Goal: Information Seeking & Learning: Learn about a topic

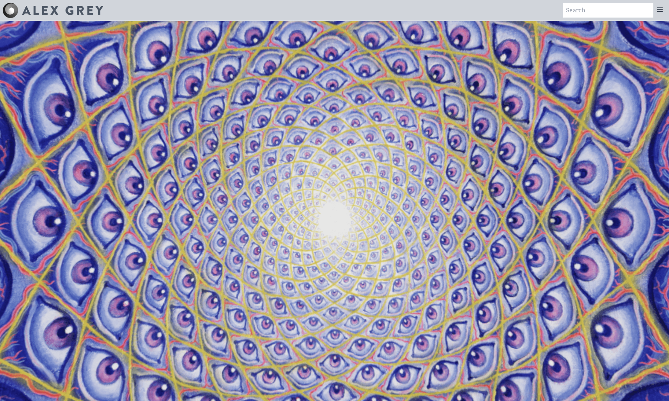
click at [362, 101] on video "Your browser does not support the video tag." at bounding box center [334, 221] width 713 height 401
click at [190, 20] on div "Art Writings About" at bounding box center [334, 10] width 669 height 21
click at [418, 13] on icon at bounding box center [660, 10] width 8 height 8
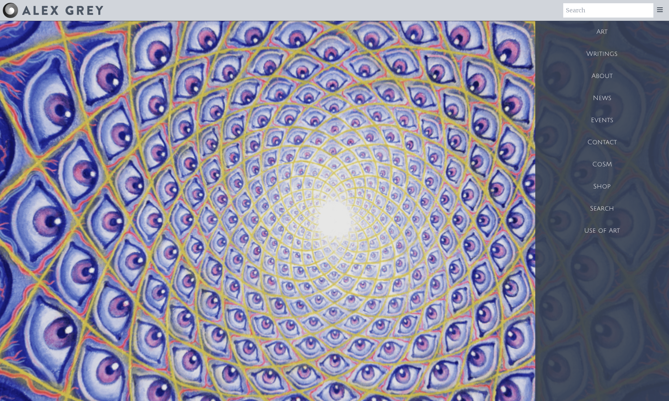
click at [418, 13] on icon at bounding box center [660, 10] width 8 height 8
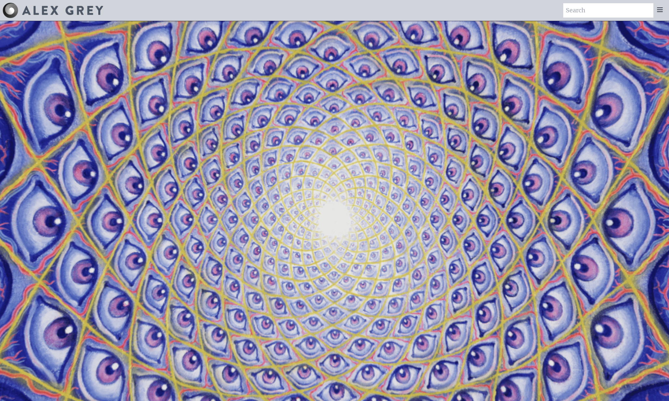
drag, startPoint x: 349, startPoint y: 151, endPoint x: 342, endPoint y: 159, distance: 10.2
click at [343, 157] on video "Your browser does not support the video tag." at bounding box center [334, 221] width 713 height 401
click at [418, 9] on icon at bounding box center [660, 10] width 8 height 8
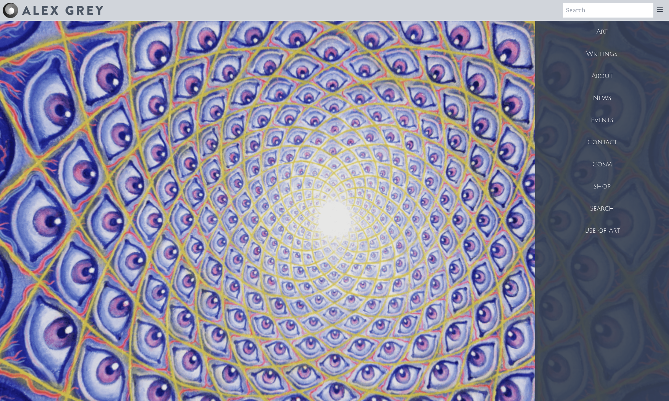
click at [418, 33] on div "Art" at bounding box center [602, 32] width 134 height 22
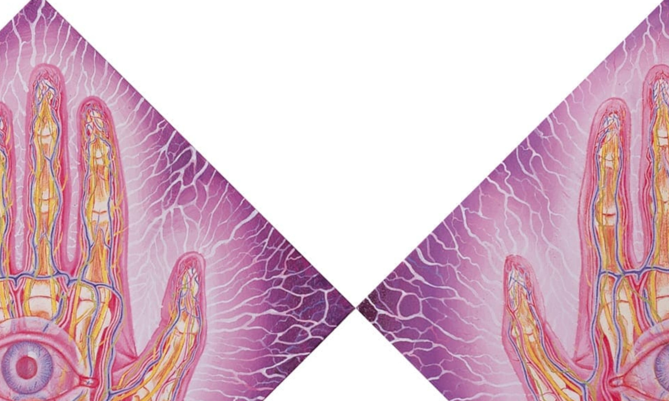
scroll to position [34, 0]
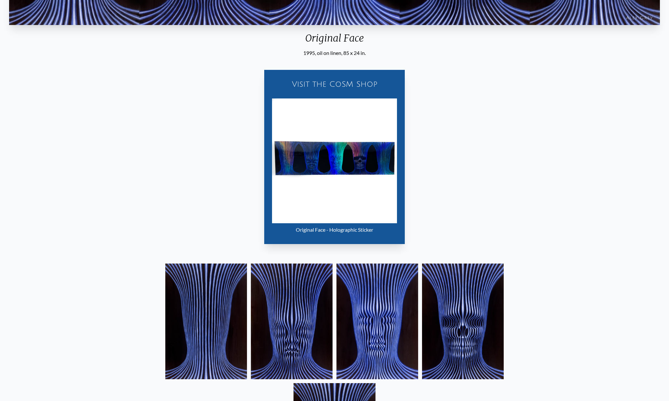
scroll to position [150, 0]
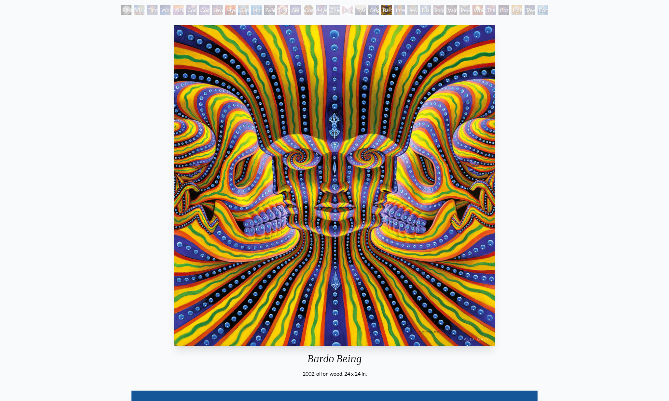
scroll to position [34, 0]
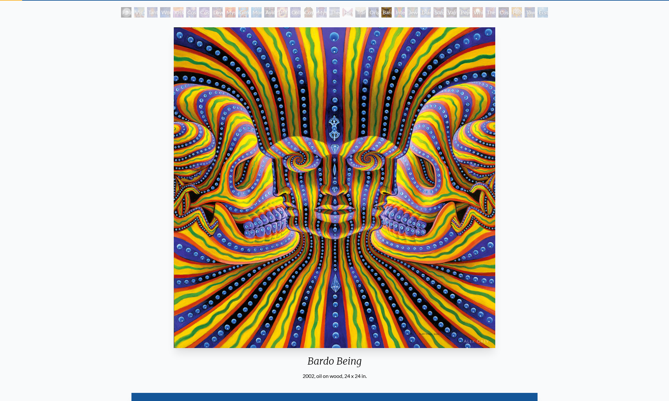
click at [398, 13] on div "Interbeing" at bounding box center [399, 12] width 10 height 10
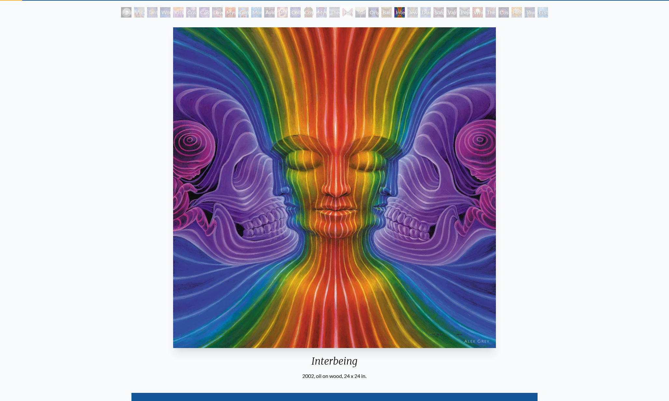
click at [306, 170] on img "22 / 33" at bounding box center [334, 187] width 323 height 321
click at [544, 13] on div "Ecstasy" at bounding box center [542, 12] width 10 height 10
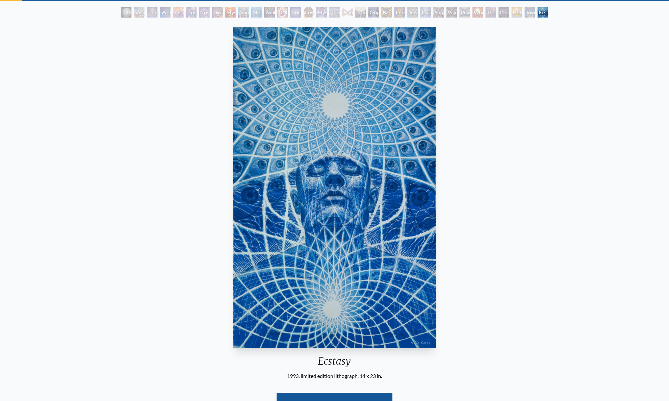
scroll to position [20, 0]
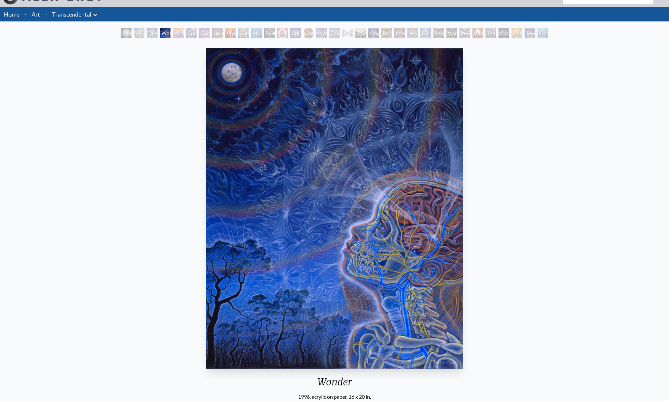
scroll to position [6, 0]
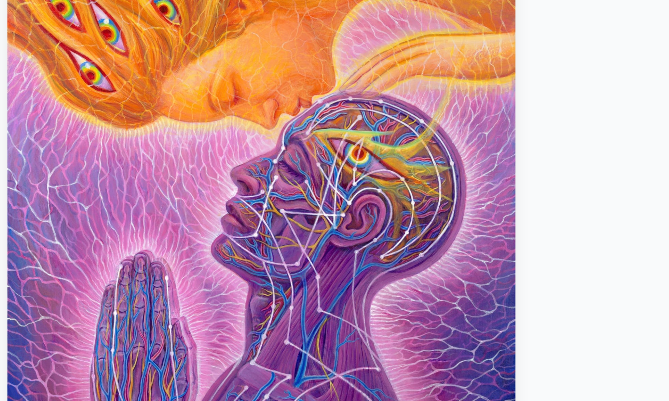
click at [214, 106] on img "5 / 33" at bounding box center [334, 216] width 241 height 321
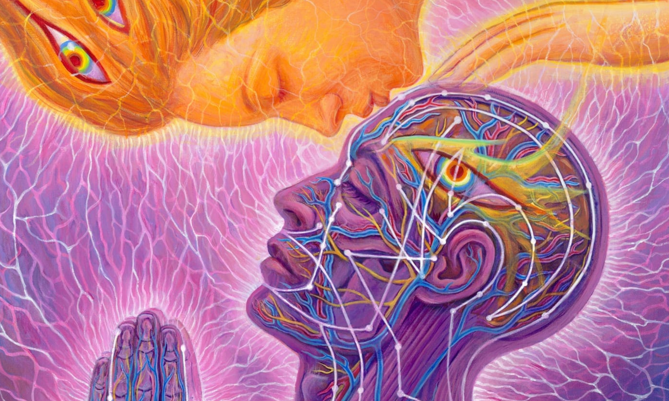
scroll to position [23, 0]
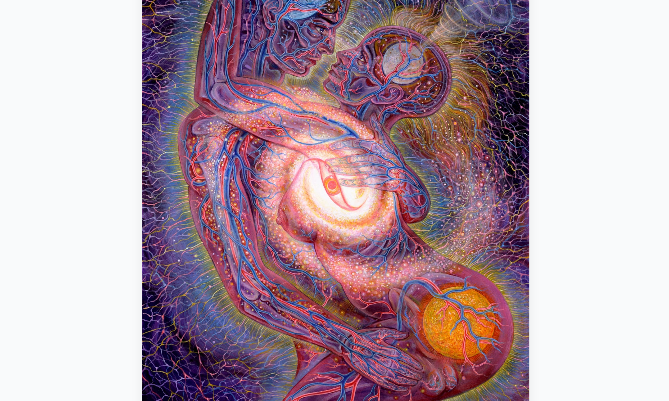
scroll to position [45, 0]
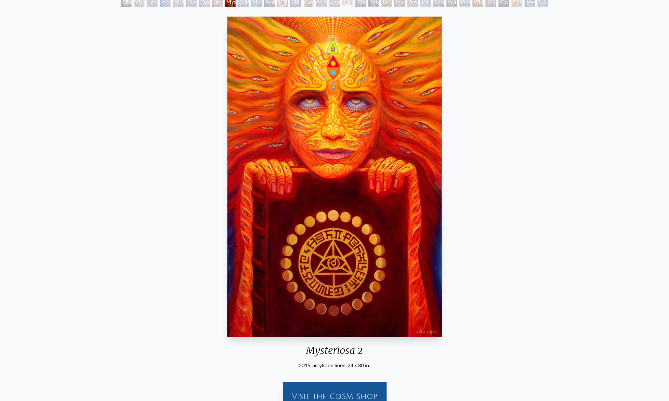
scroll to position [40, 0]
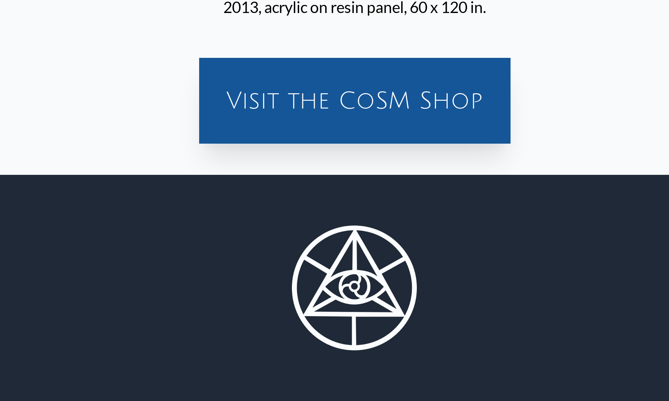
scroll to position [141, 0]
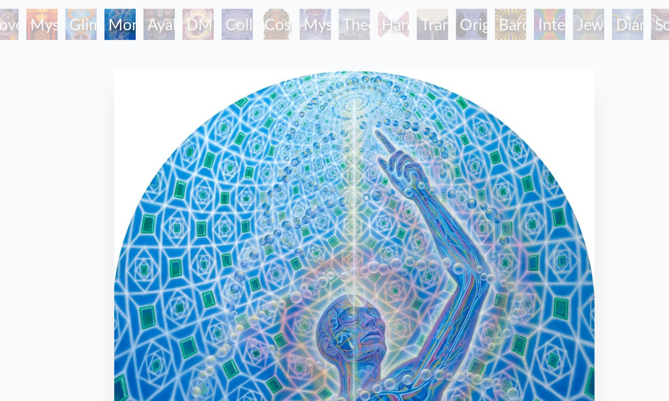
scroll to position [38, 0]
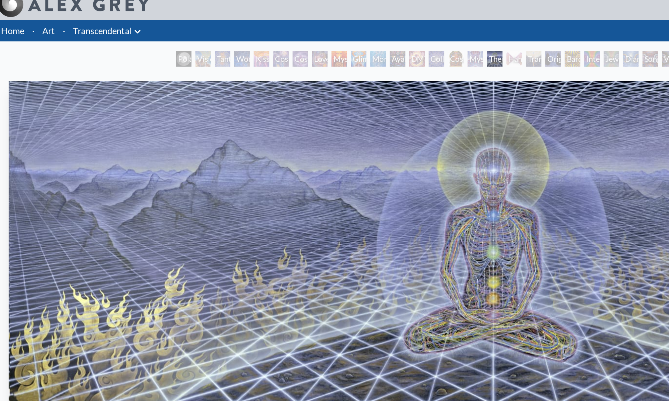
click at [63, 23] on link "Transcendental" at bounding box center [71, 27] width 39 height 9
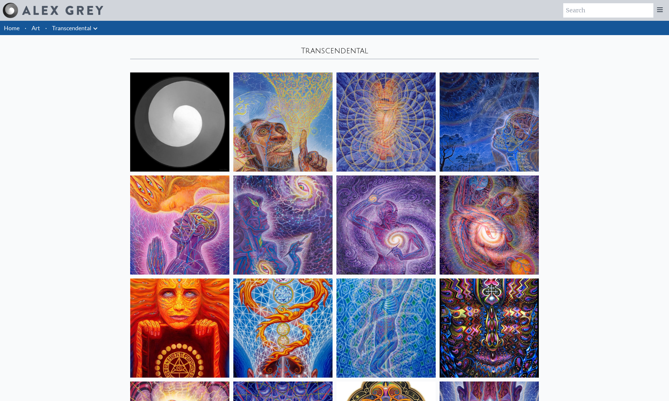
click at [36, 28] on link "Art" at bounding box center [36, 27] width 8 height 9
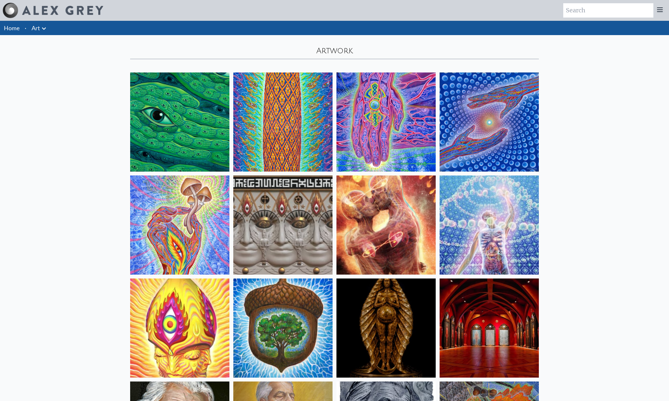
click at [47, 32] on icon at bounding box center [44, 29] width 8 height 8
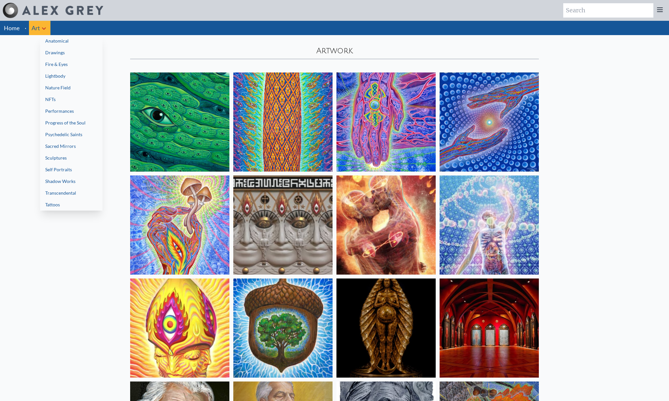
click at [63, 69] on link "Fire & Eyes" at bounding box center [71, 65] width 62 height 12
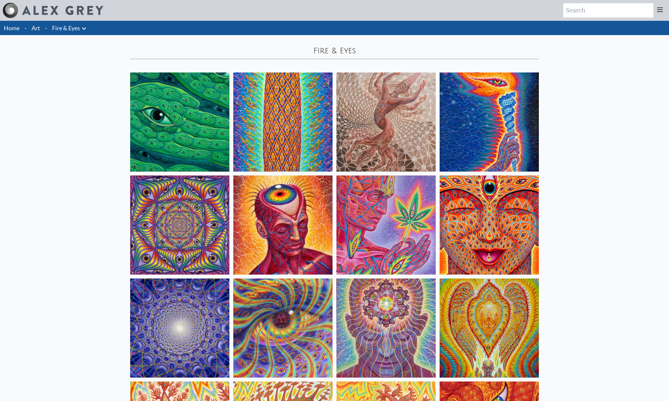
click at [170, 100] on img at bounding box center [179, 122] width 99 height 99
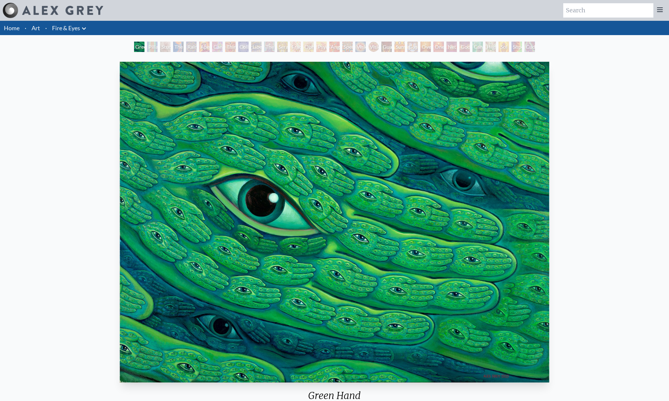
click at [326, 139] on img "1 / 31" at bounding box center [334, 222] width 429 height 321
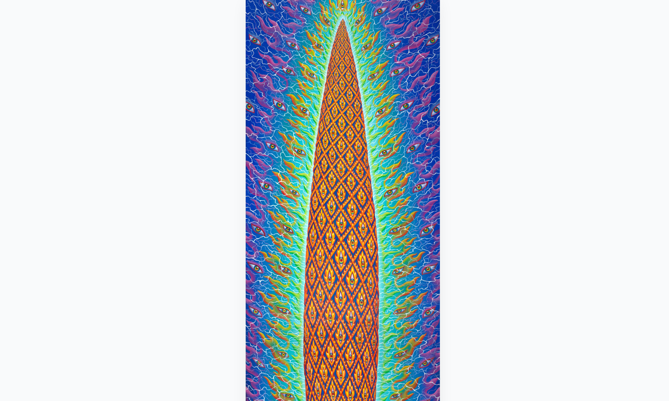
scroll to position [3, 0]
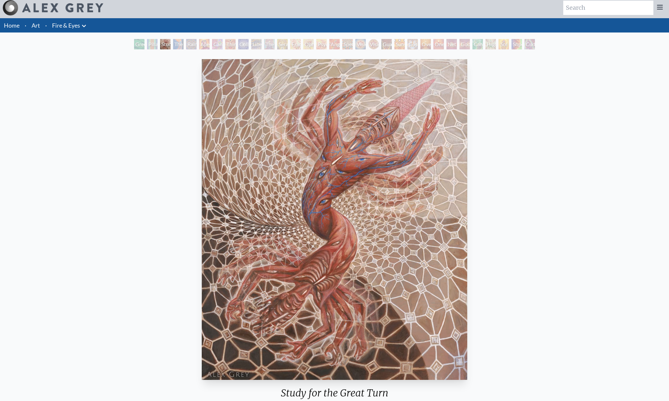
scroll to position [1, 0]
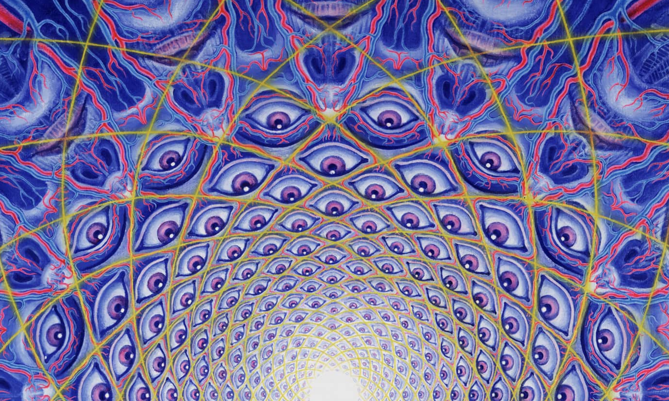
click at [178, 61] on img "9 / 31" at bounding box center [334, 221] width 323 height 321
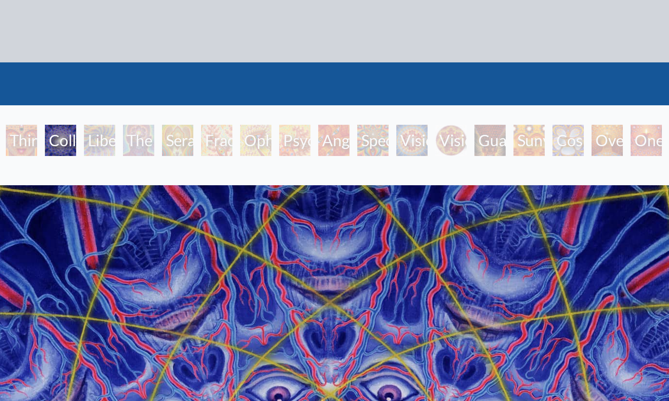
click at [251, 47] on div "Liberation Through Seeing" at bounding box center [256, 47] width 10 height 10
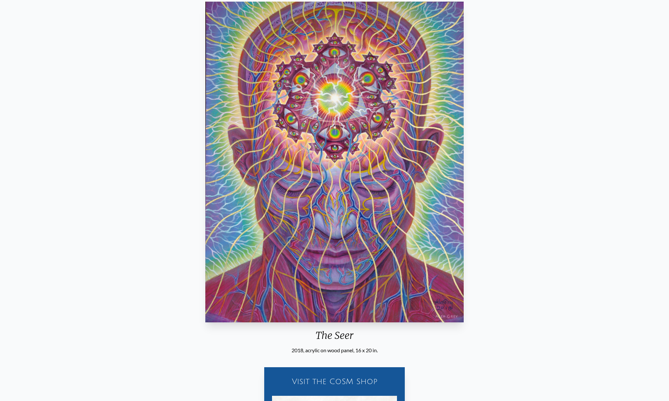
scroll to position [43, 0]
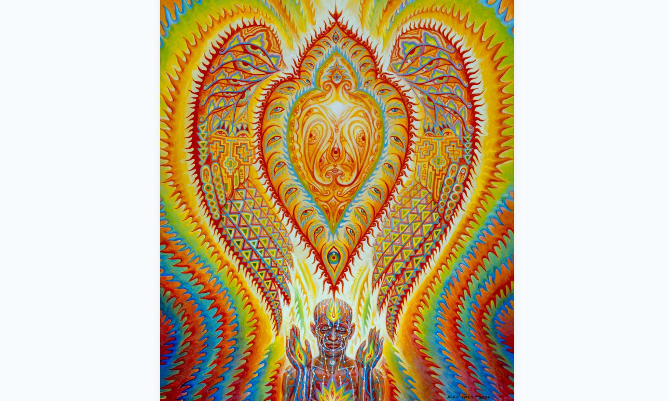
scroll to position [41, 0]
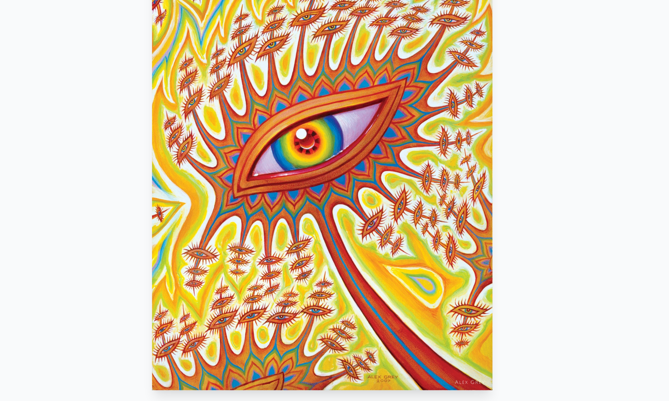
scroll to position [92, 0]
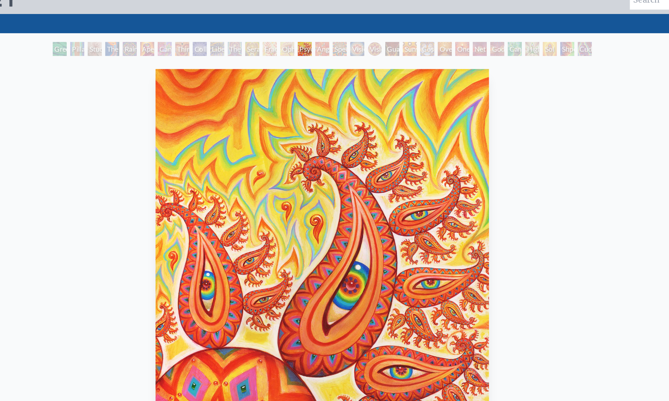
scroll to position [7, 0]
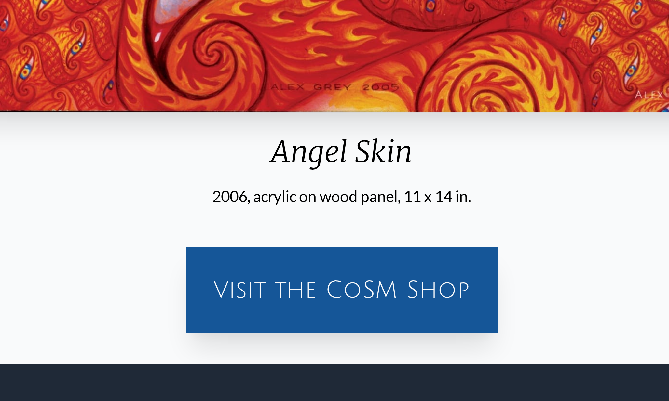
scroll to position [95, 0]
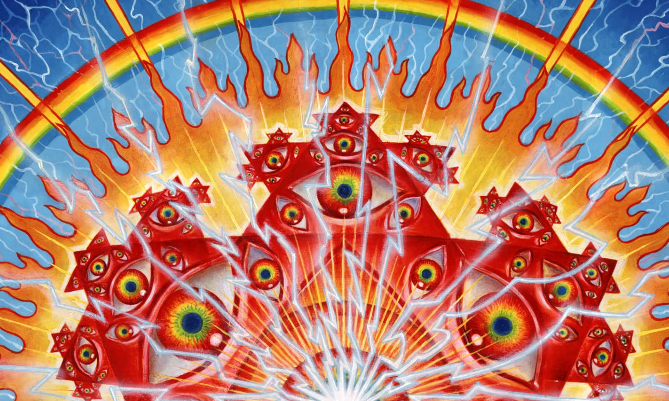
scroll to position [6, 0]
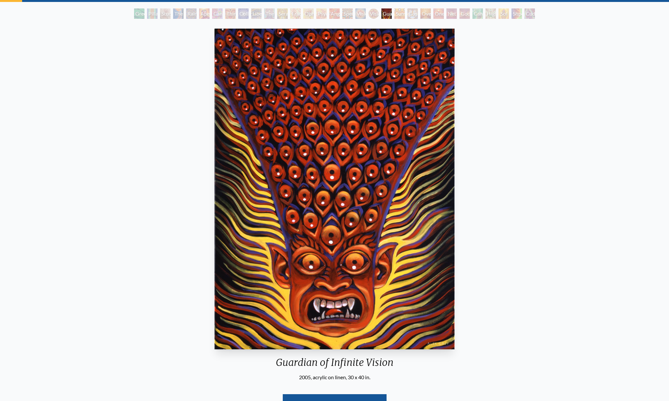
scroll to position [14, 0]
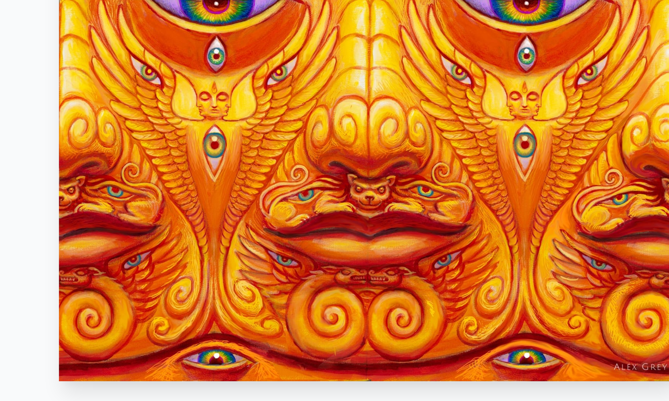
scroll to position [101, 0]
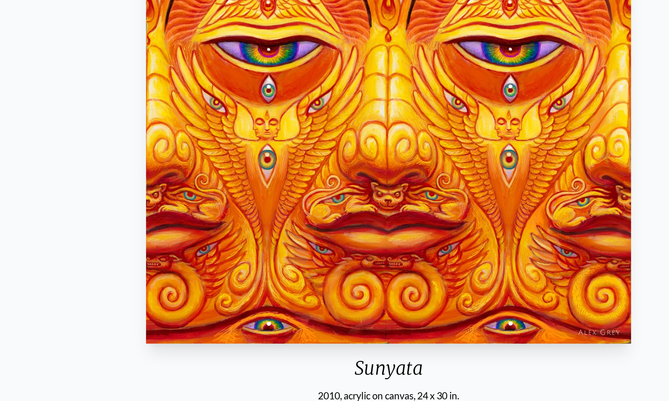
click at [242, 113] on img "21 / 31" at bounding box center [334, 121] width 259 height 321
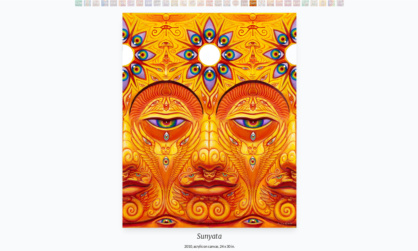
scroll to position [24, 0]
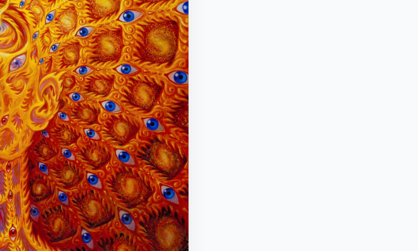
click at [133, 57] on img "23 / 31" at bounding box center [209, 138] width 152 height 201
